Goal: Navigation & Orientation: Find specific page/section

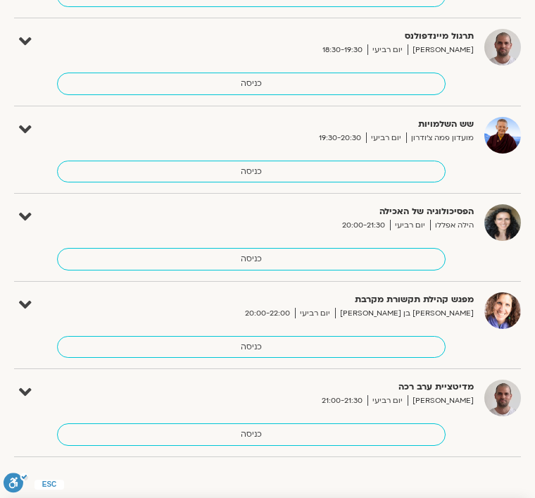
scroll to position [1646, 0]
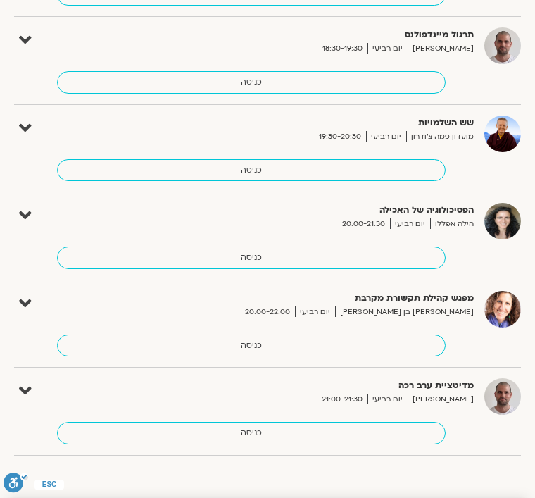
click at [248, 336] on link "כניסה" at bounding box center [251, 346] width 389 height 23
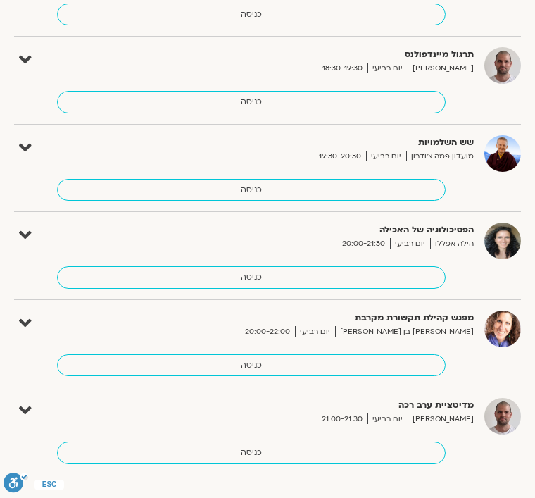
scroll to position [1627, 0]
click at [237, 269] on link "כניסה" at bounding box center [251, 277] width 389 height 23
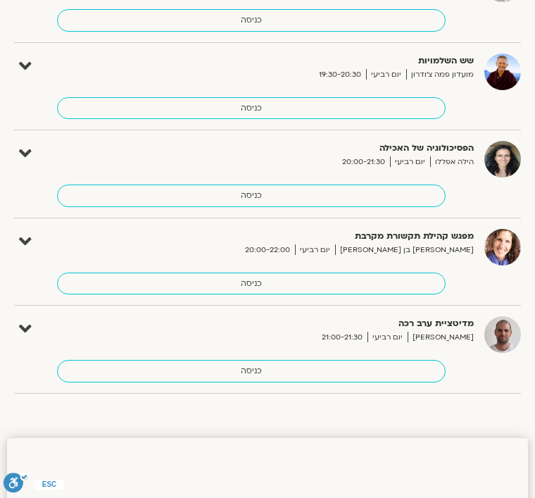
scroll to position [1709, 0]
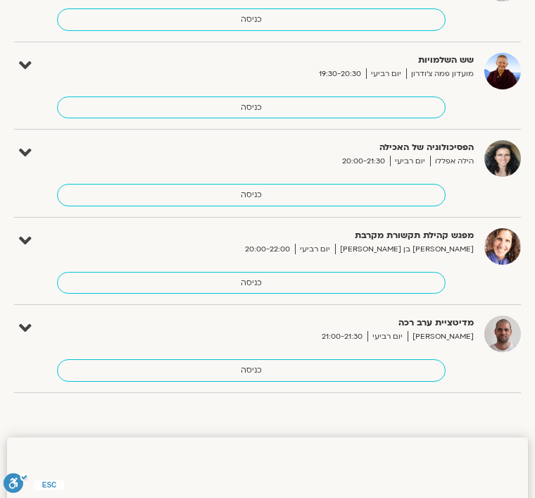
click at [240, 275] on link "כניסה" at bounding box center [251, 283] width 389 height 23
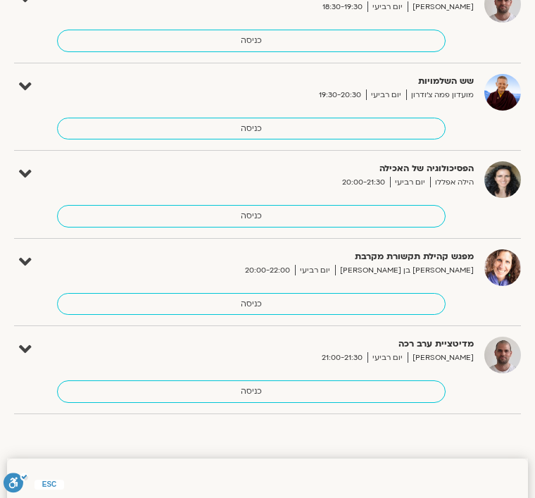
scroll to position [1689, 0]
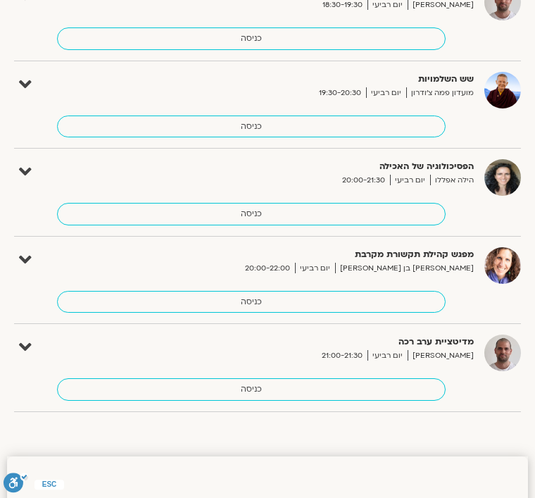
click at [243, 296] on link "כניסה" at bounding box center [251, 302] width 389 height 23
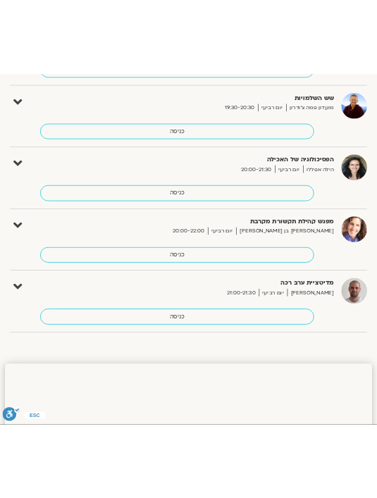
scroll to position [1763, 0]
